Goal: Task Accomplishment & Management: Manage account settings

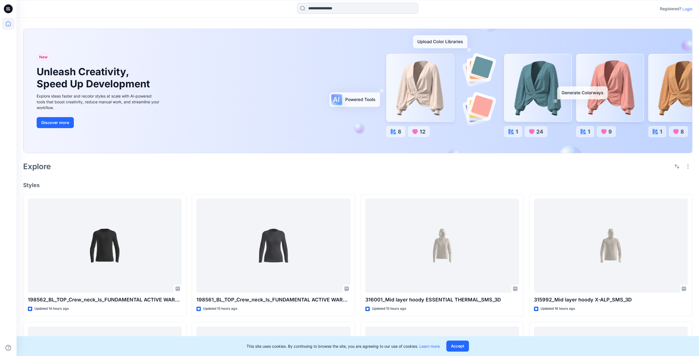
click at [689, 9] on p "Login" at bounding box center [687, 9] width 10 height 6
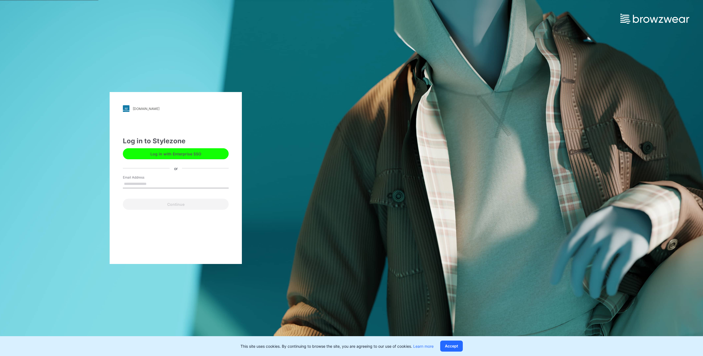
click at [148, 187] on input "Email Address" at bounding box center [176, 184] width 106 height 8
type input "**********"
click at [154, 200] on button "Continue" at bounding box center [176, 204] width 106 height 11
